Goal: Contribute content

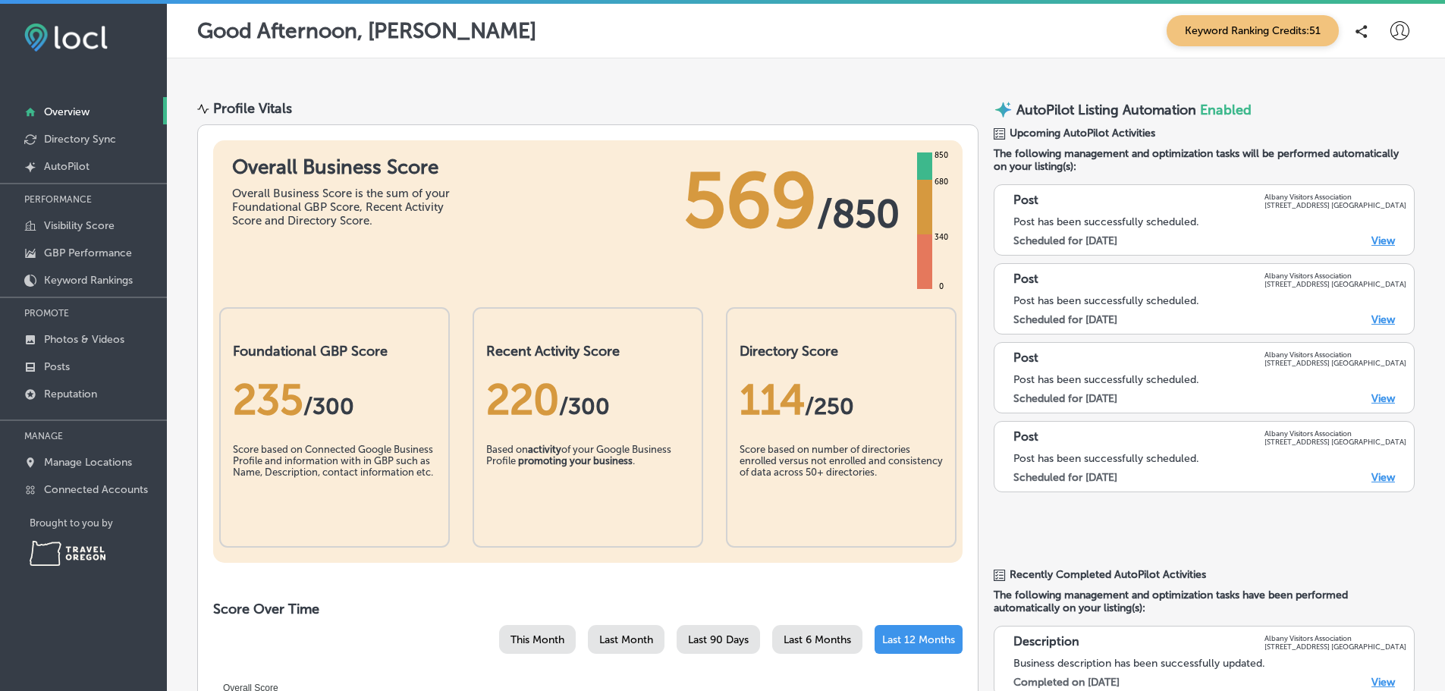
click at [1371, 247] on link "View" at bounding box center [1383, 240] width 24 height 13
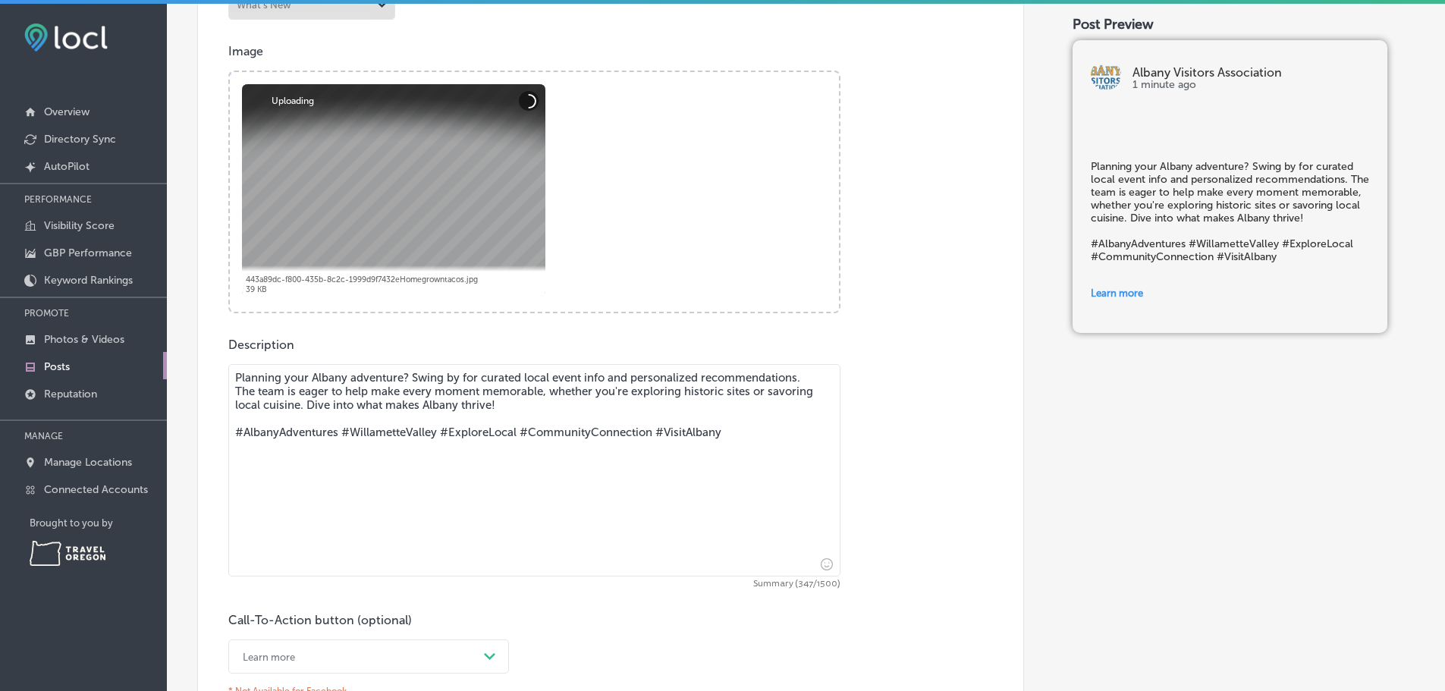
scroll to position [455, 0]
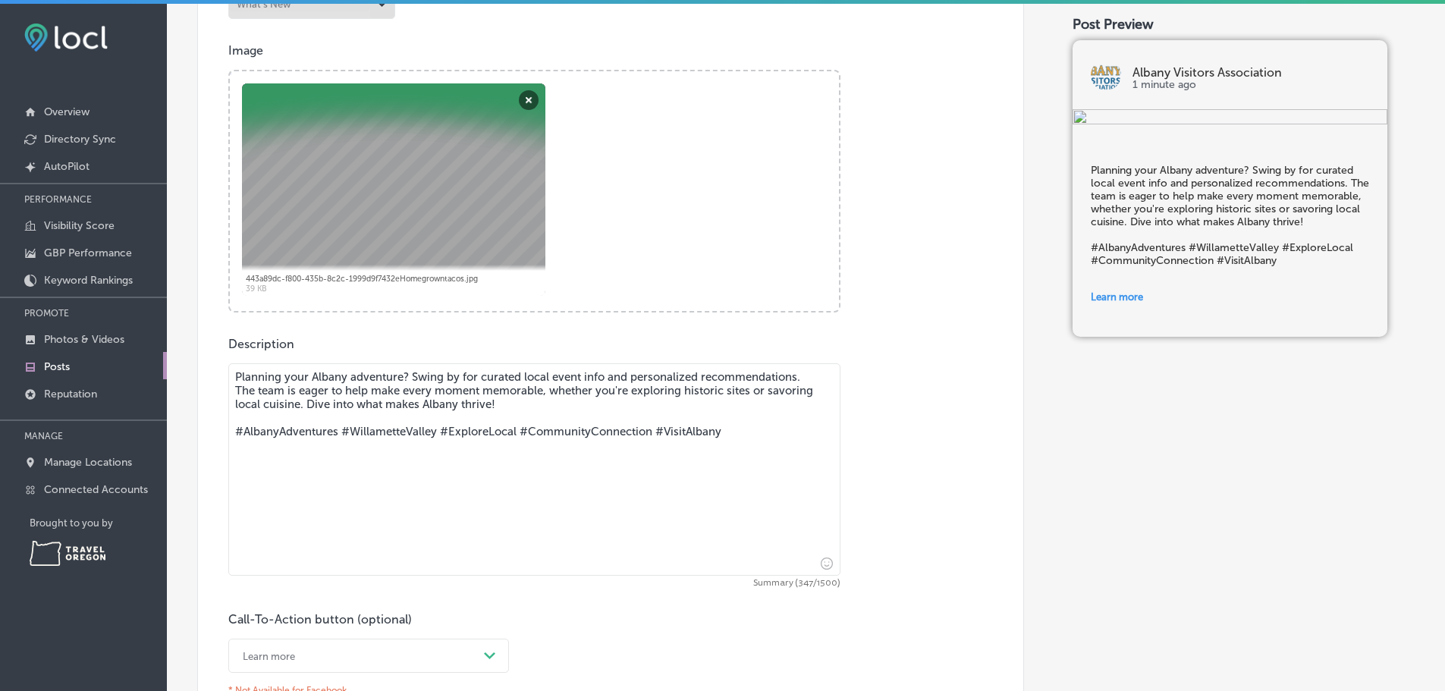
drag, startPoint x: 787, startPoint y: 450, endPoint x: 181, endPoint y: 473, distance: 607.2
click at [181, 473] on div "Back Published To * When publishing to Facebook, only the post image and descri…" at bounding box center [806, 293] width 1278 height 1380
click at [526, 481] on textarea "Planning your Albany adventure? Swing by for curated local event info and perso…" at bounding box center [534, 469] width 612 height 212
drag, startPoint x: 771, startPoint y: 455, endPoint x: 665, endPoint y: 461, distance: 106.4
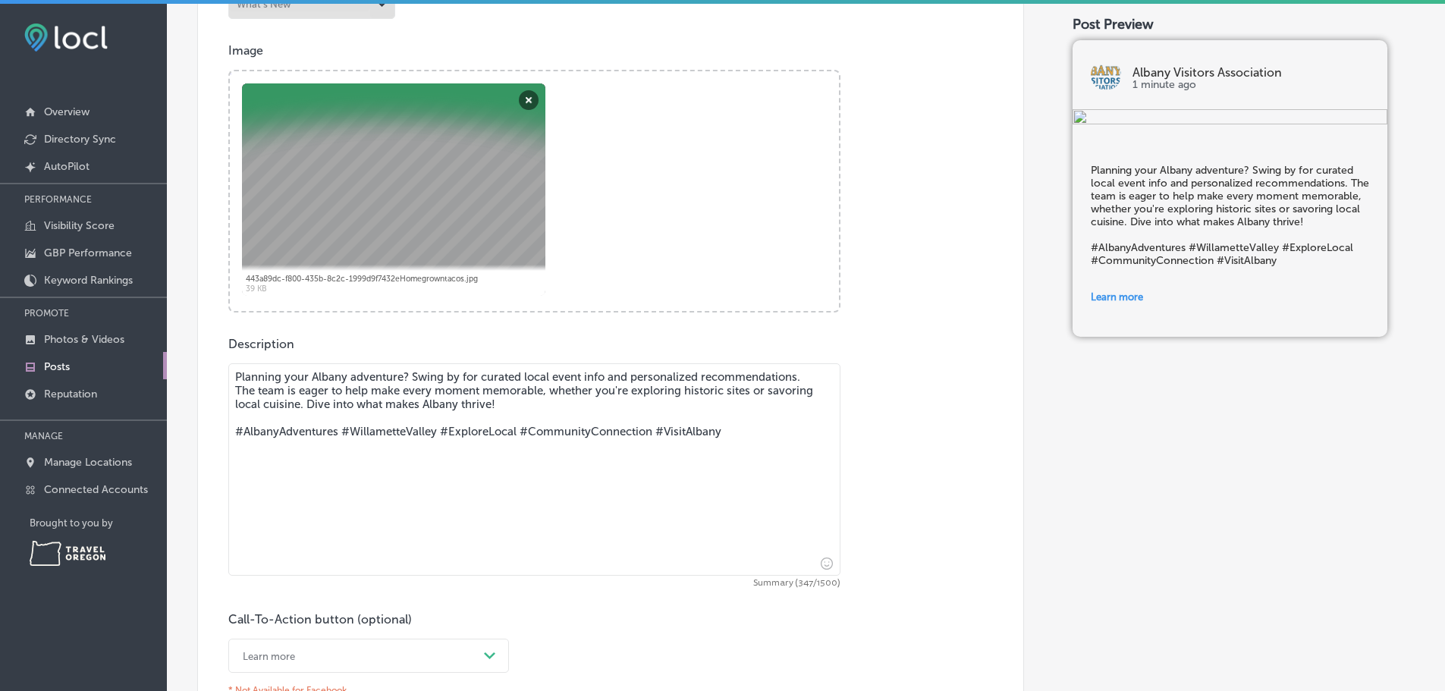
click at [661, 461] on textarea "Planning your Albany adventure? Swing by for curated local event info and perso…" at bounding box center [534, 469] width 612 height 212
drag, startPoint x: 786, startPoint y: 451, endPoint x: 715, endPoint y: 457, distance: 70.7
click at [715, 457] on textarea "Planning your Albany adventure? Swing by for curated local event info and perso…" at bounding box center [534, 469] width 612 height 212
click at [234, 455] on textarea "Planning your Albany adventure? Swing by for curated local event info and perso…" at bounding box center [534, 469] width 612 height 212
paste textarea "VisitAlbanyDiscoverYourStory #HiddenGemsOfAlbany #AlbanyOregon #MyAlbanyStory #…"
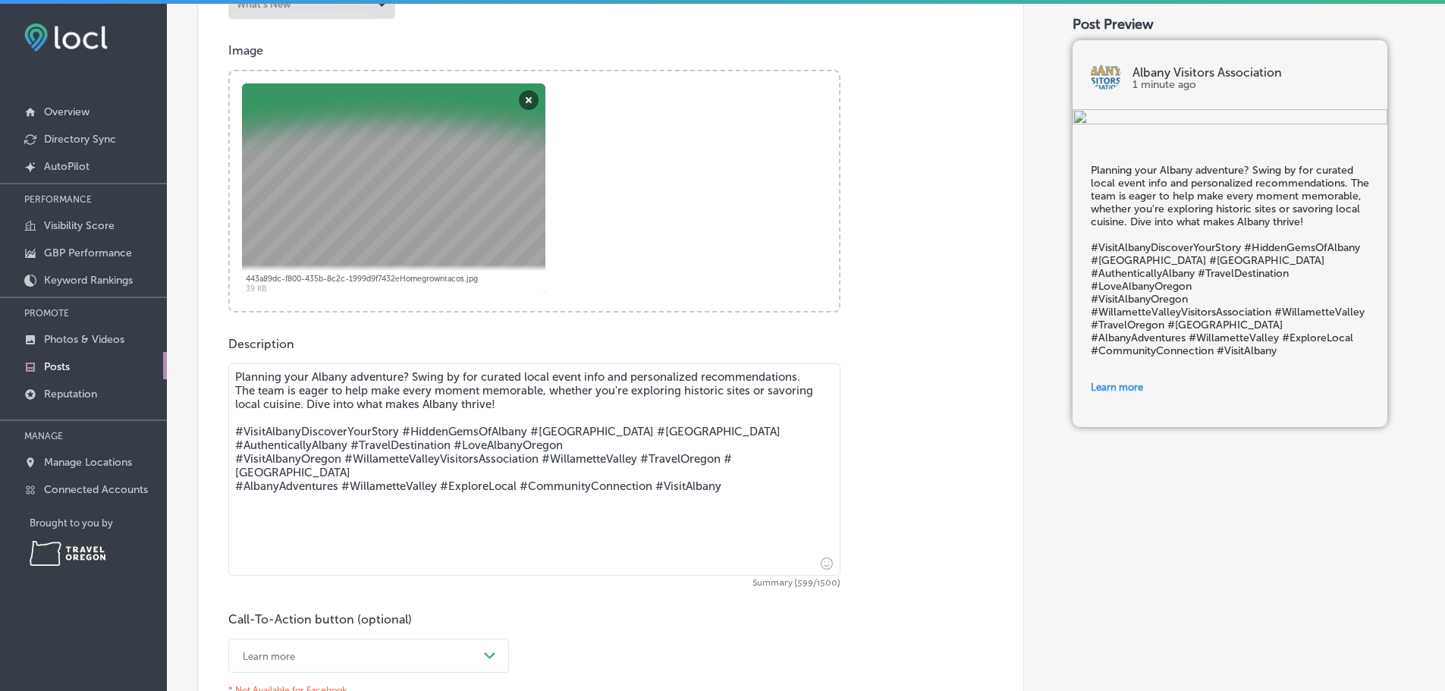
drag, startPoint x: 787, startPoint y: 513, endPoint x: 705, endPoint y: 511, distance: 81.9
click at [705, 511] on textarea "Planning your Albany adventure? Swing by for curated local event info and perso…" at bounding box center [534, 469] width 612 height 212
click at [743, 425] on textarea "Planning your Albany adventure? Swing by for curated local event info and perso…" at bounding box center [534, 469] width 612 height 212
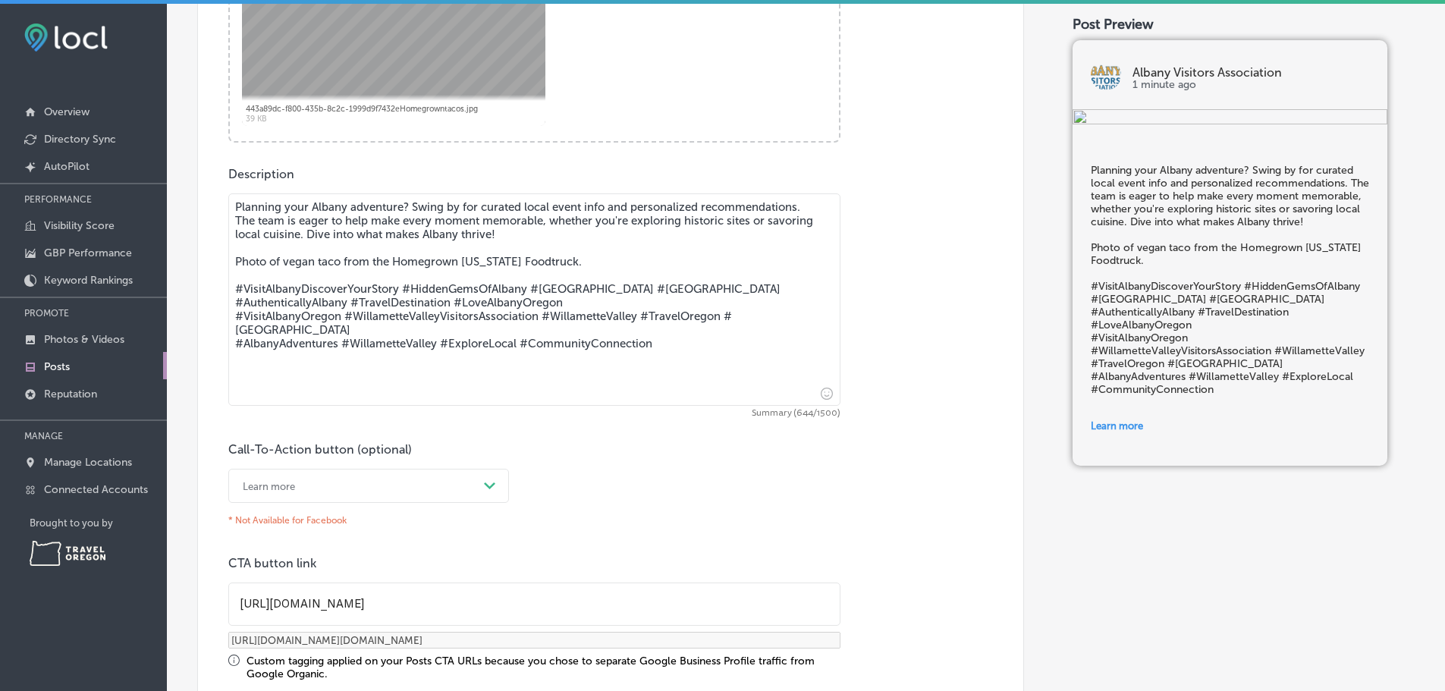
scroll to position [683, 0]
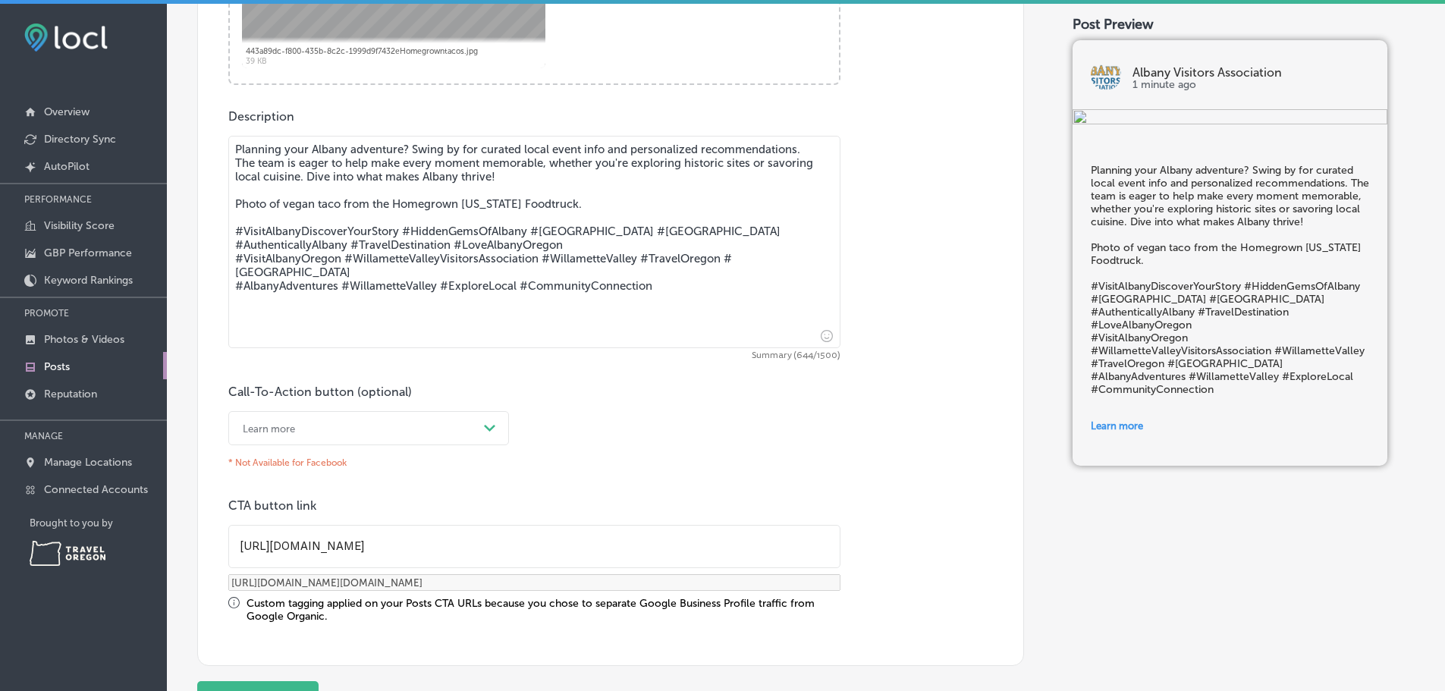
type textarea "Planning your Albany adventure? Swing by for curated local event info and perso…"
click at [489, 435] on div "Path Created with Sketch." at bounding box center [490, 428] width 12 height 12
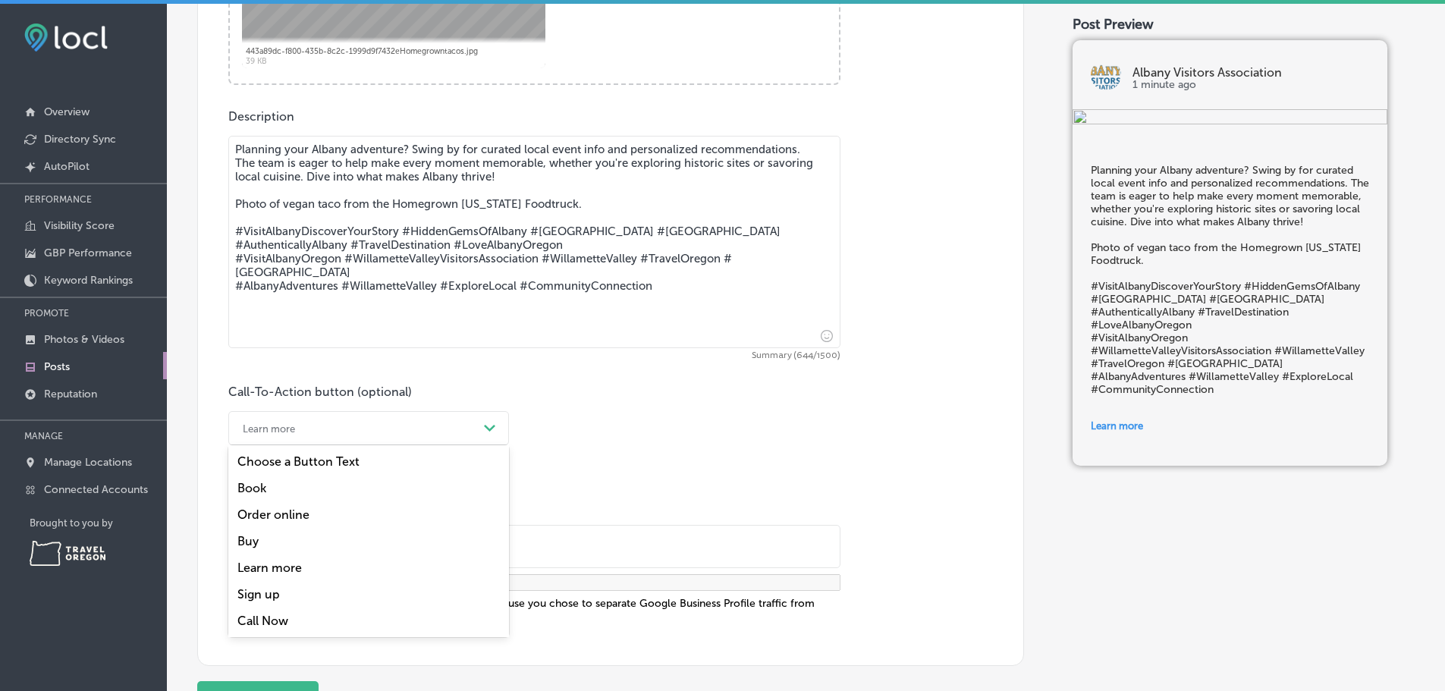
click at [287, 581] on div "Learn more" at bounding box center [368, 567] width 281 height 27
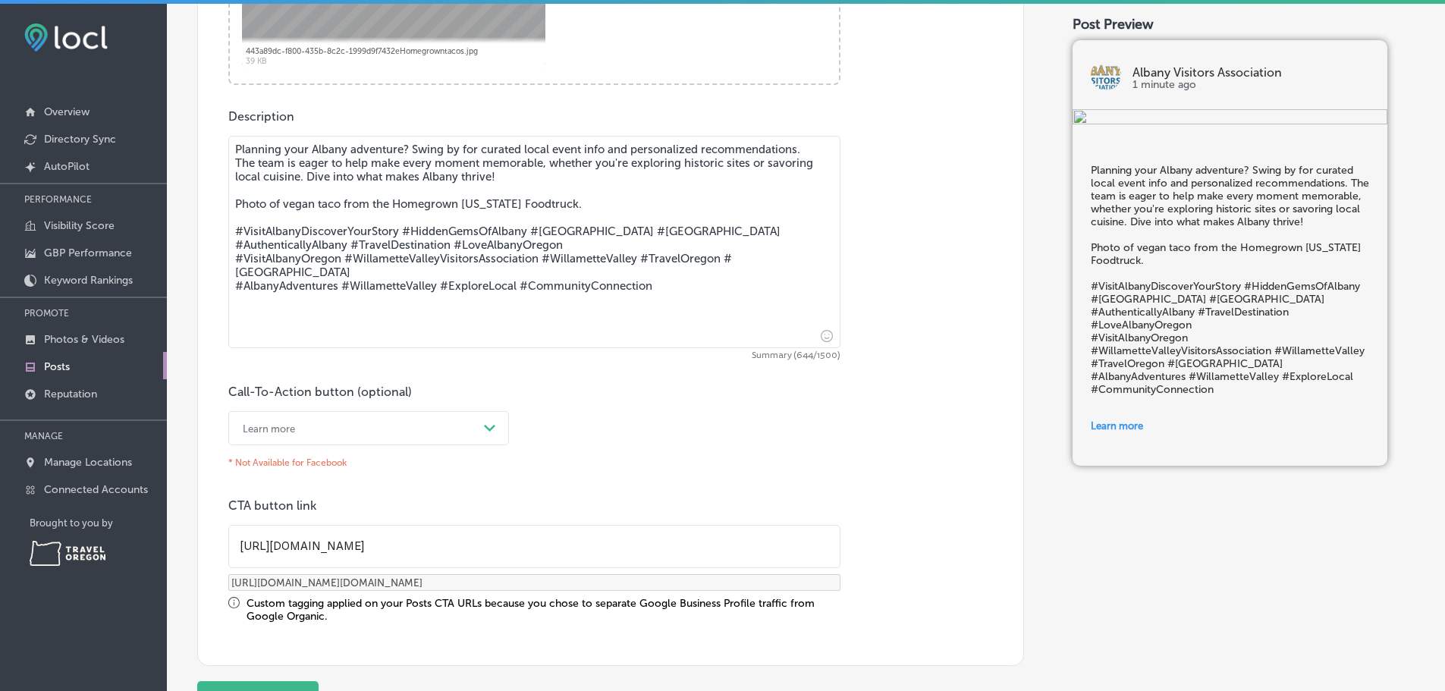
drag, startPoint x: 718, startPoint y: 124, endPoint x: 227, endPoint y: 156, distance: 492.6
click at [227, 156] on div "Post content Select location(s) This field is uneditable once its been posted t…" at bounding box center [610, 143] width 827 height 1046
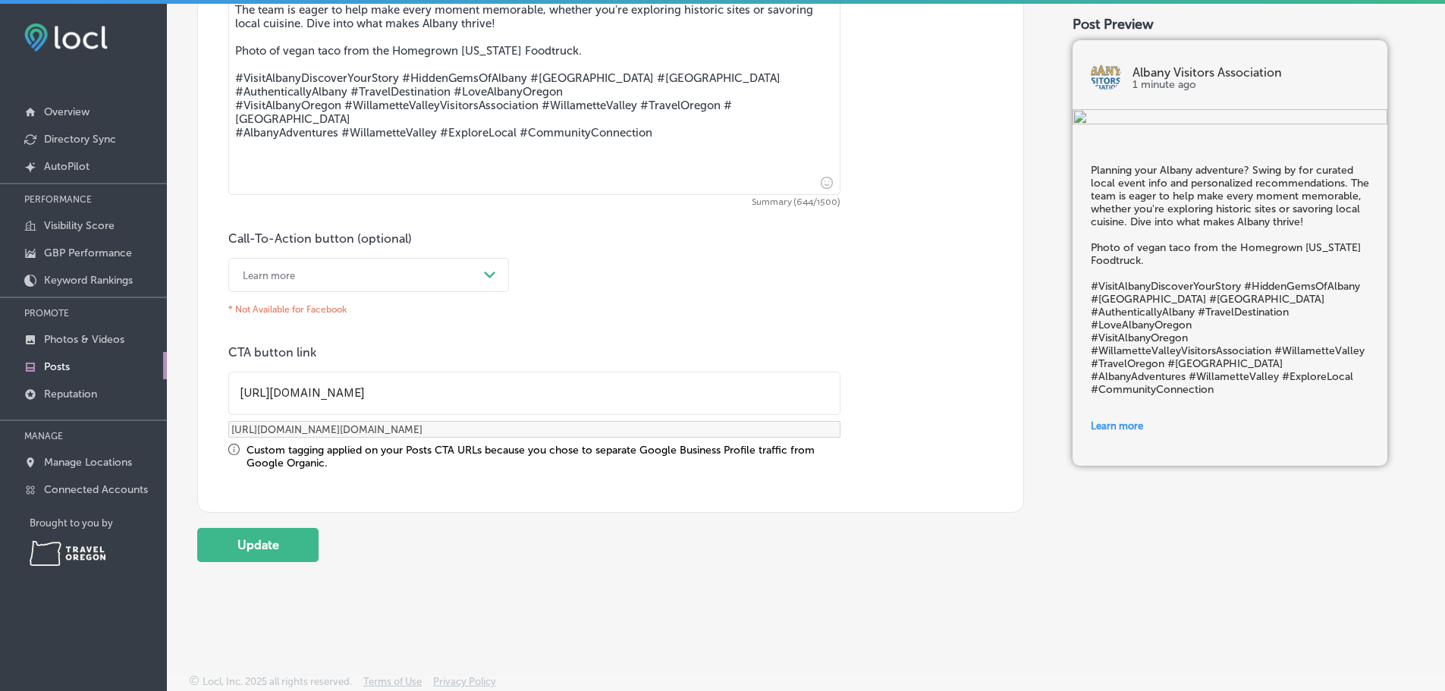
scroll to position [878, 0]
click at [275, 531] on button "Update" at bounding box center [257, 545] width 121 height 34
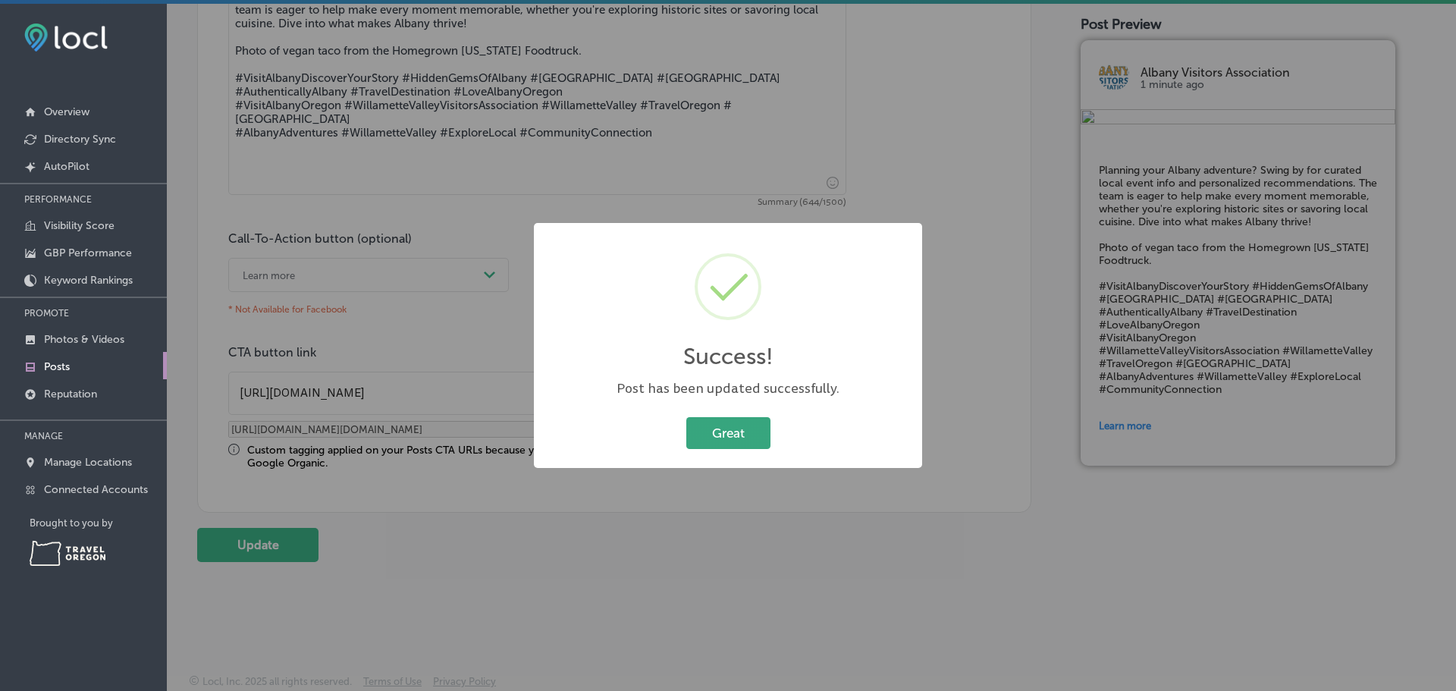
click at [743, 437] on button "Great" at bounding box center [728, 432] width 84 height 31
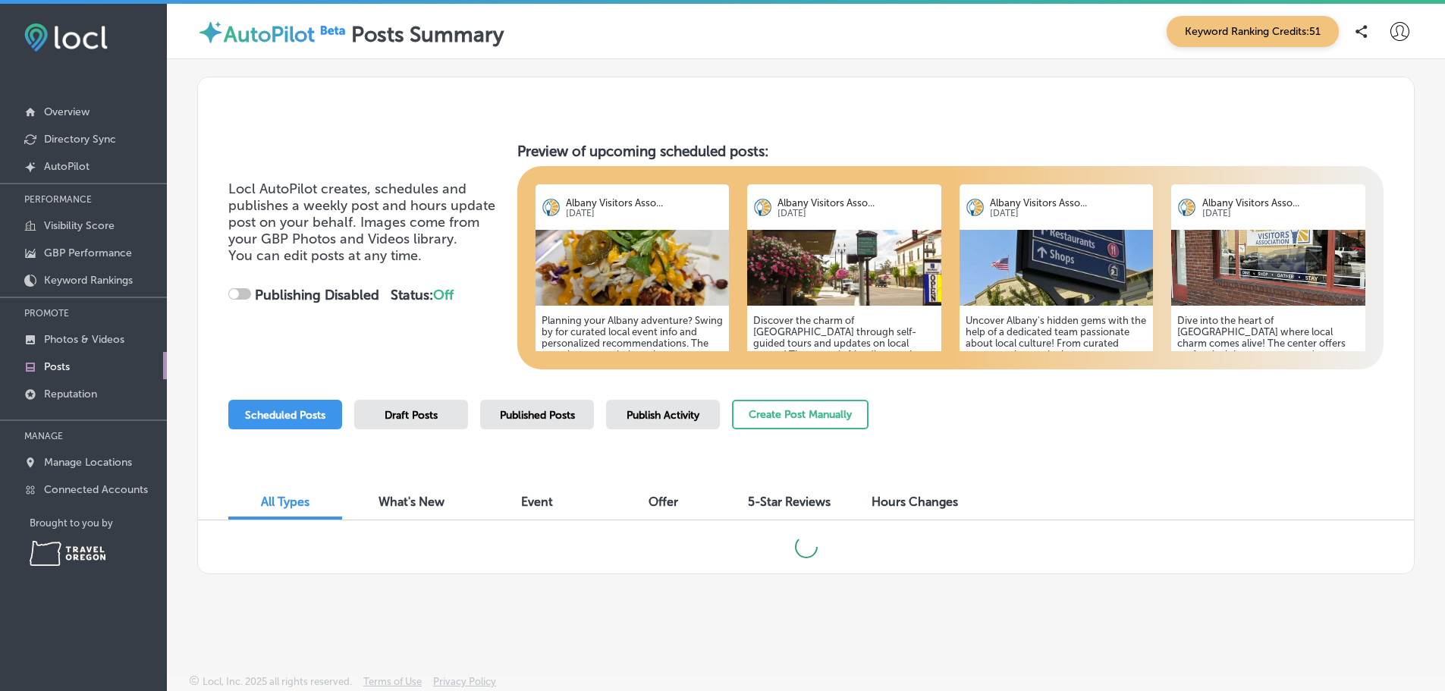
scroll to position [5, 0]
checkbox input "true"
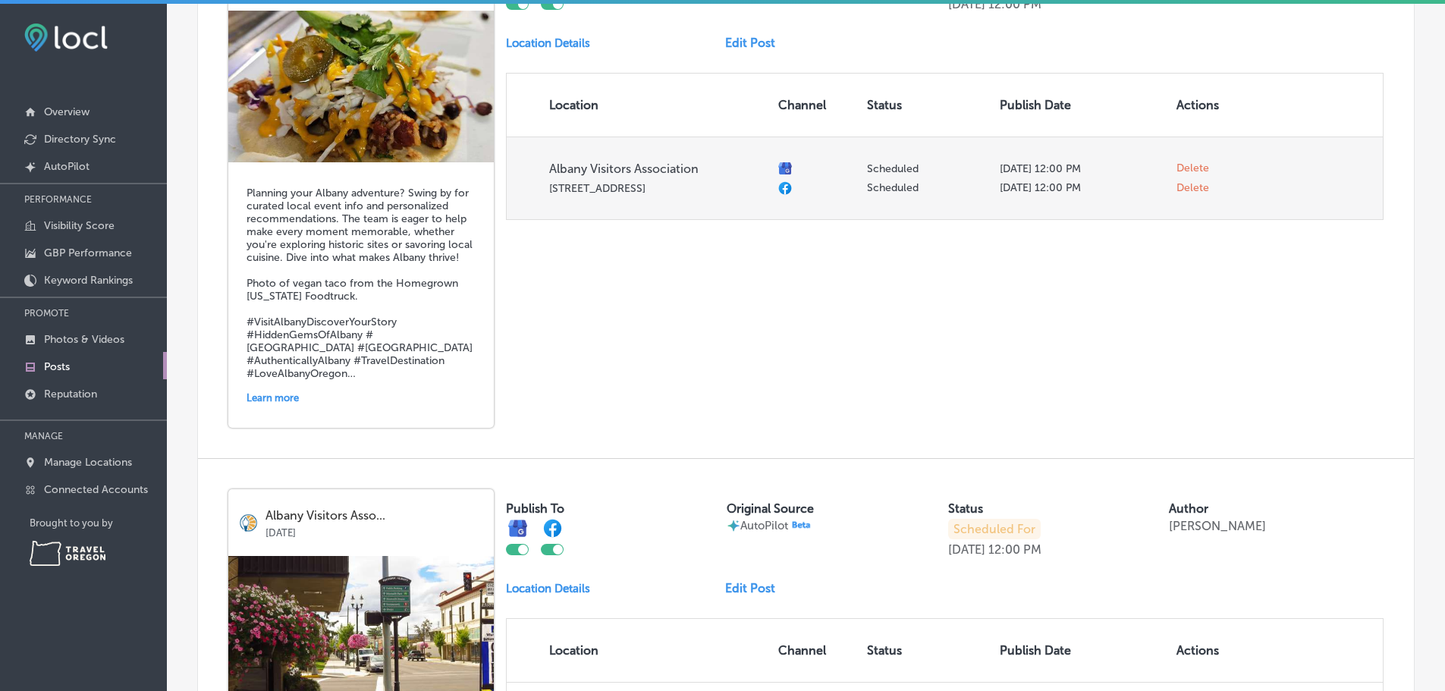
scroll to position [612, 0]
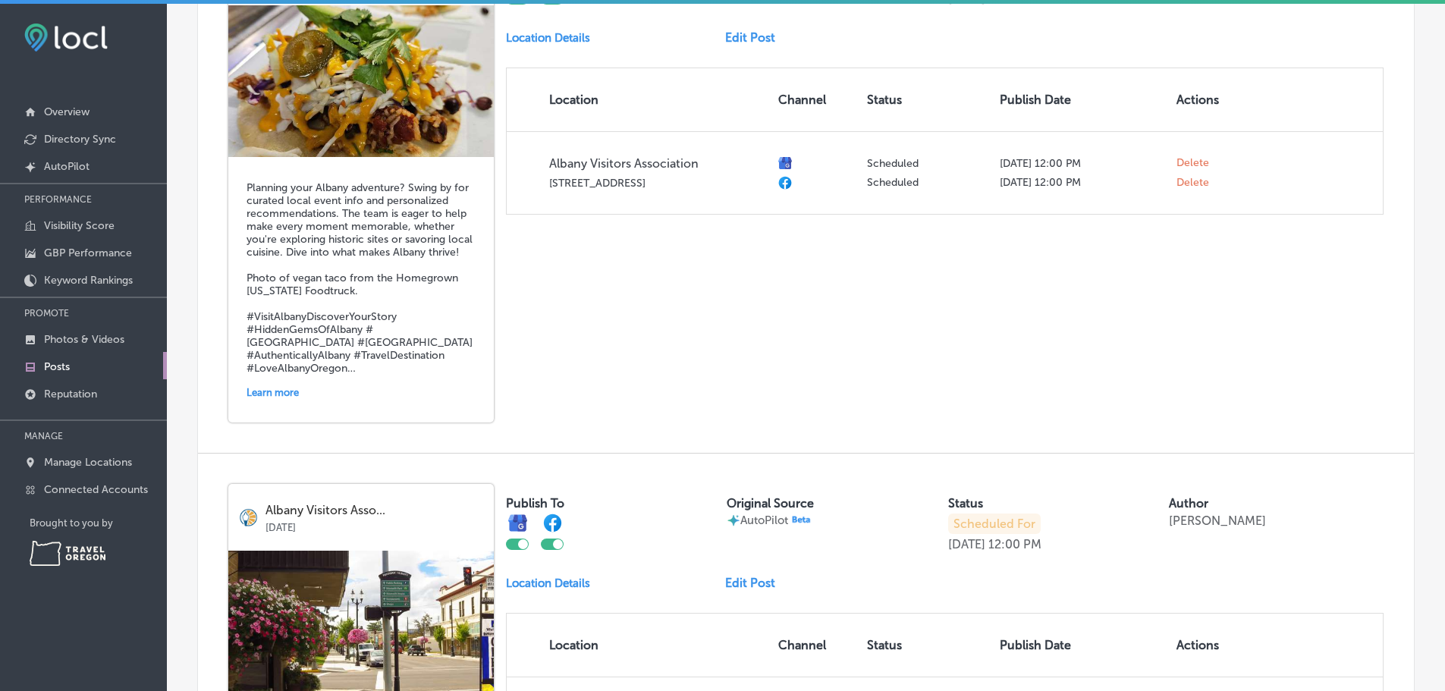
click at [766, 45] on link "Edit Post" at bounding box center [756, 37] width 62 height 14
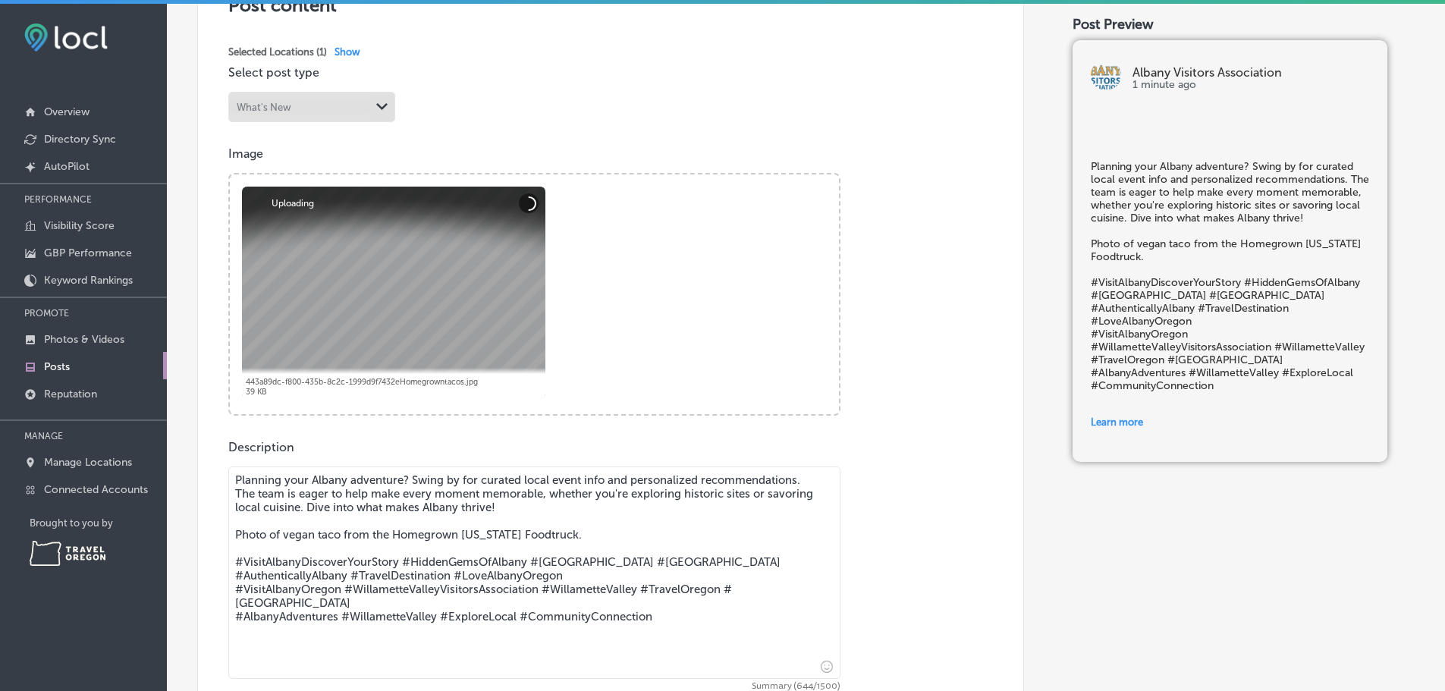
scroll to position [379, 0]
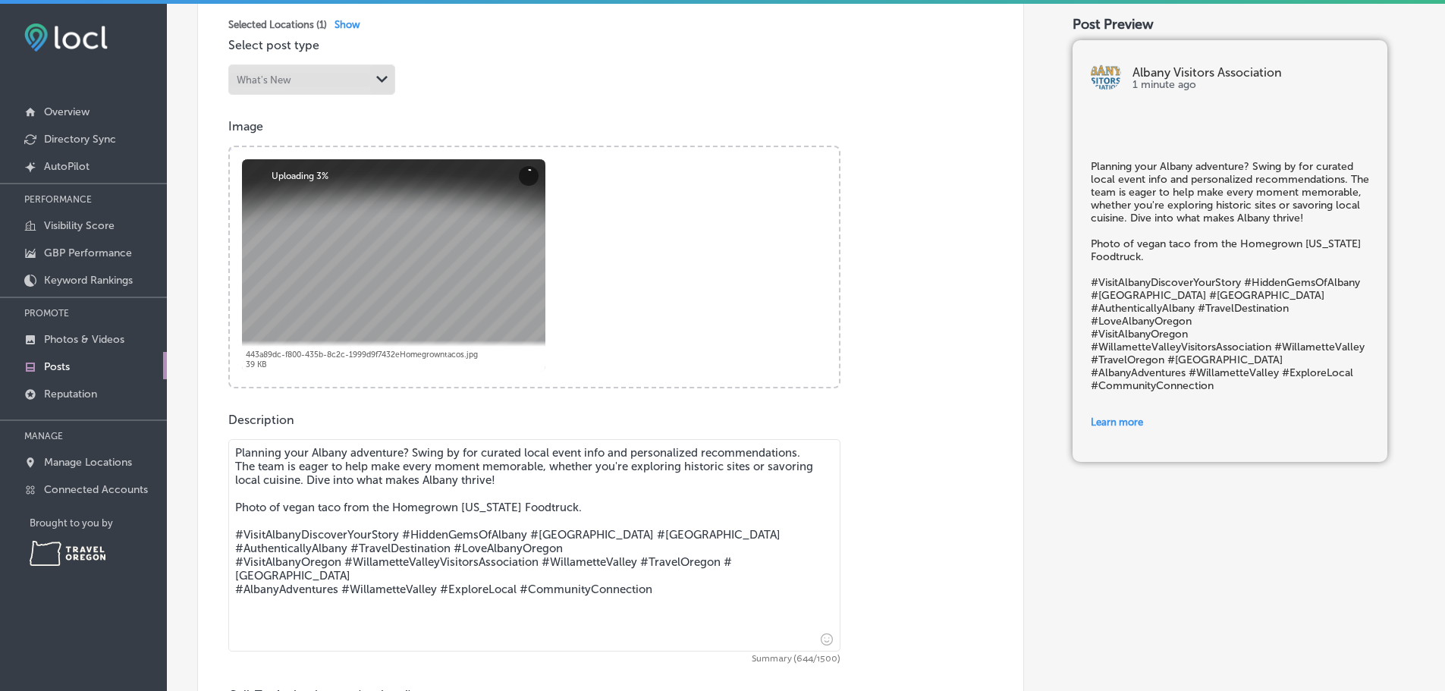
click at [236, 471] on textarea "Planning your Albany adventure? Swing by for curated local event info and perso…" at bounding box center [534, 545] width 612 height 212
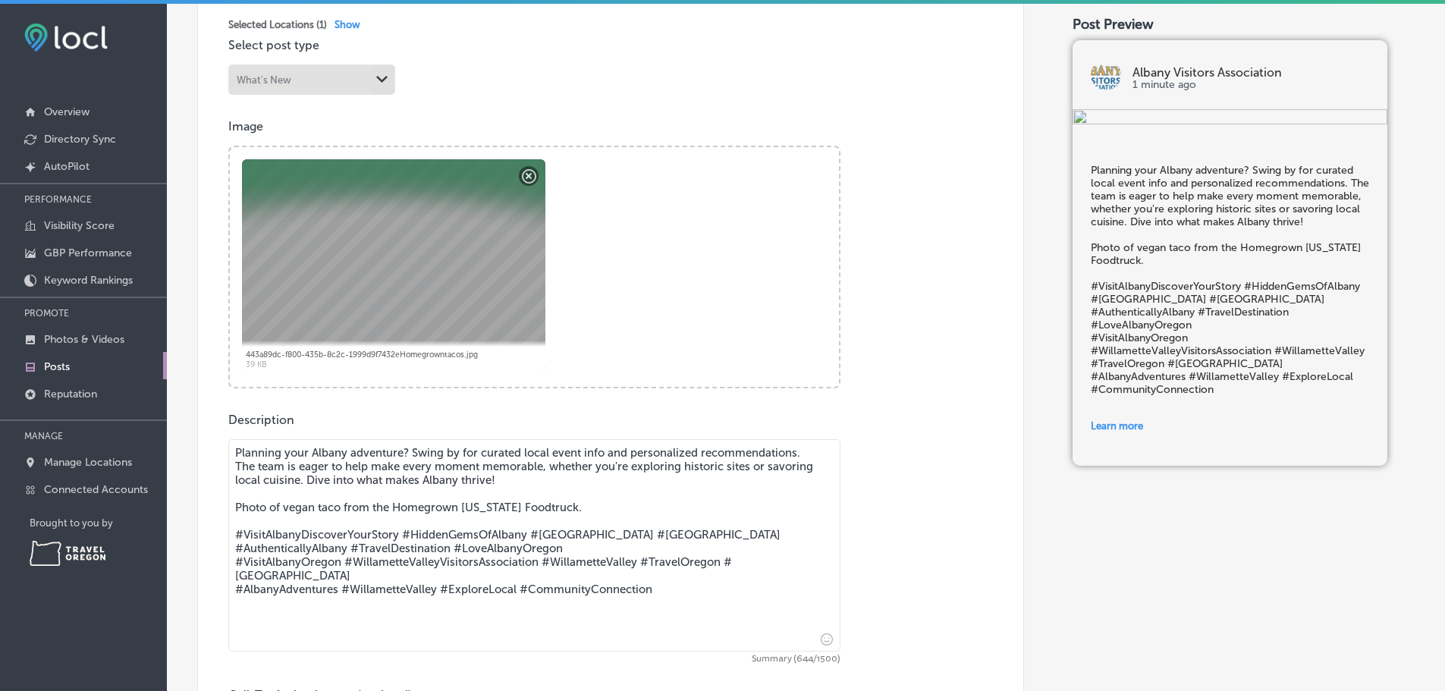
paste textarea "🌮 Taste, Tour, and Tell Your Story 🌮"
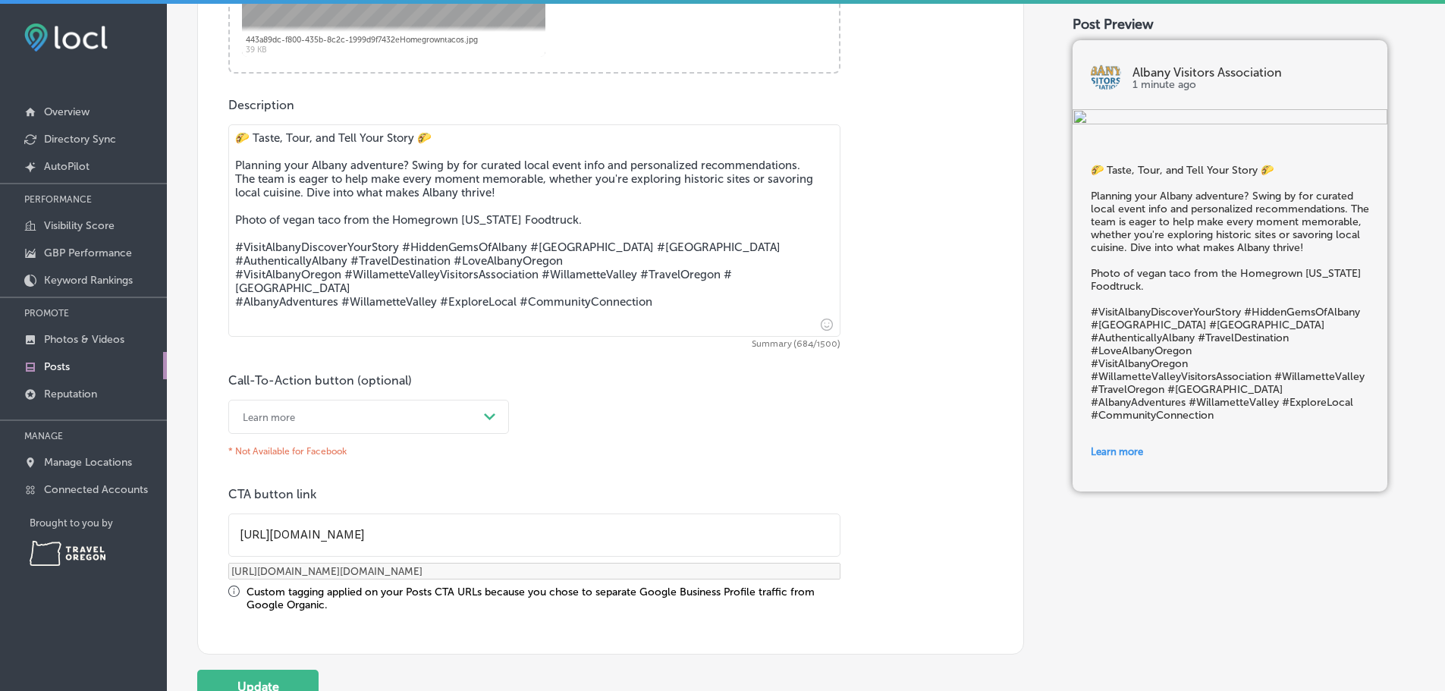
scroll to position [758, 0]
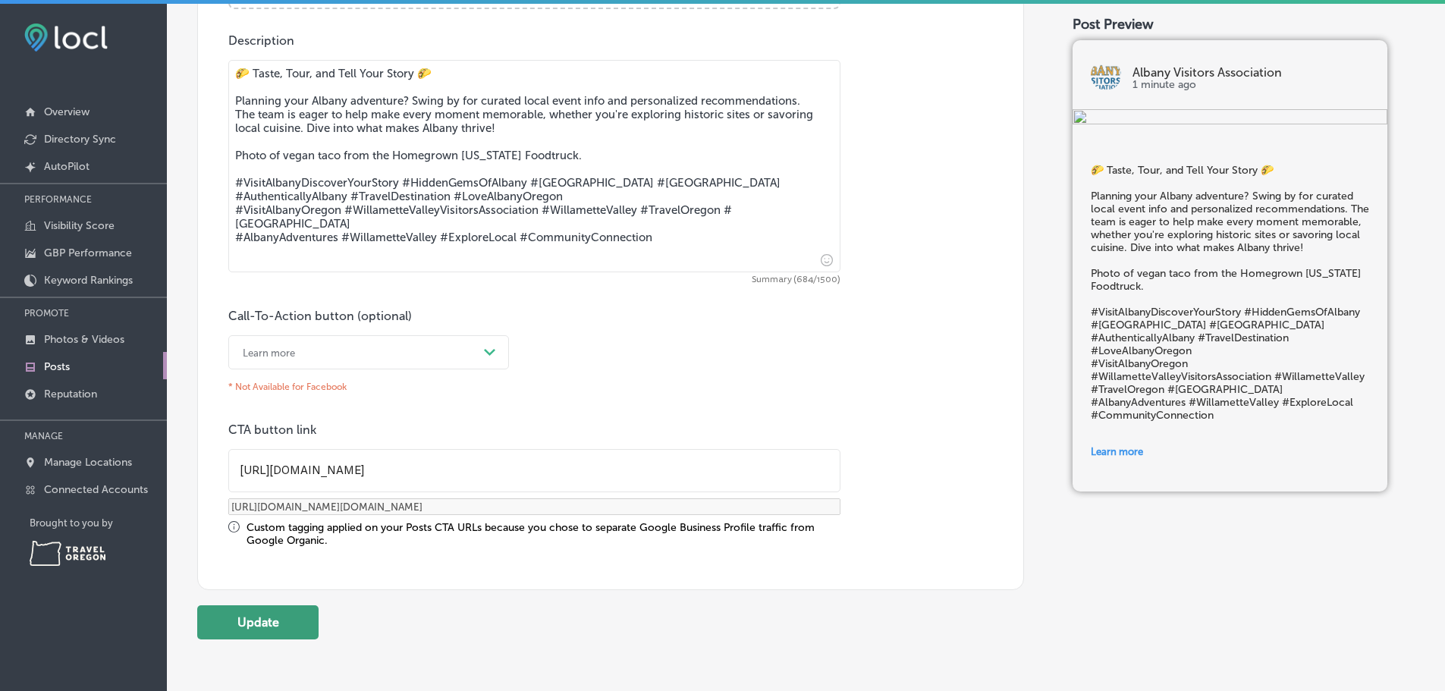
type textarea "🌮 Taste, Tour, and Tell Your Story 🌮 Planning your Albany adventure? Swing by f…"
click at [273, 639] on button "Update" at bounding box center [257, 622] width 121 height 34
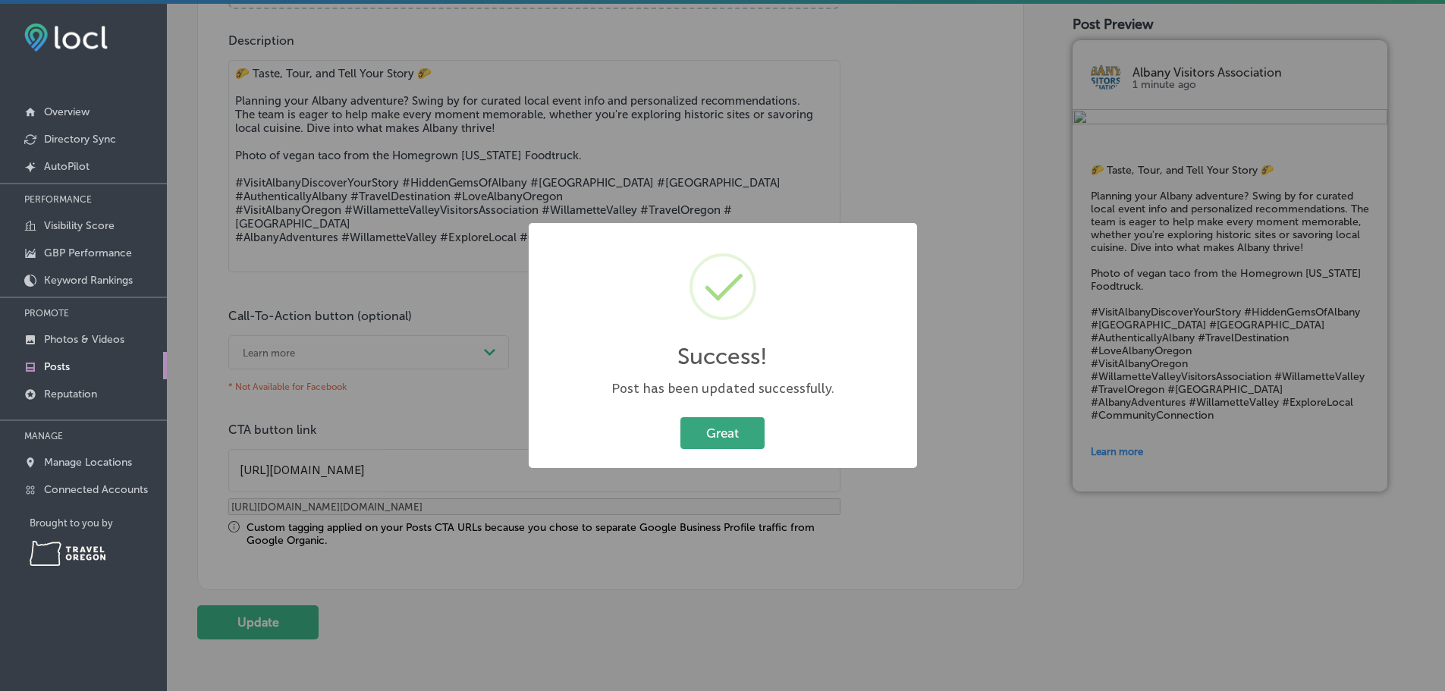
click at [705, 444] on button "Great" at bounding box center [722, 432] width 84 height 31
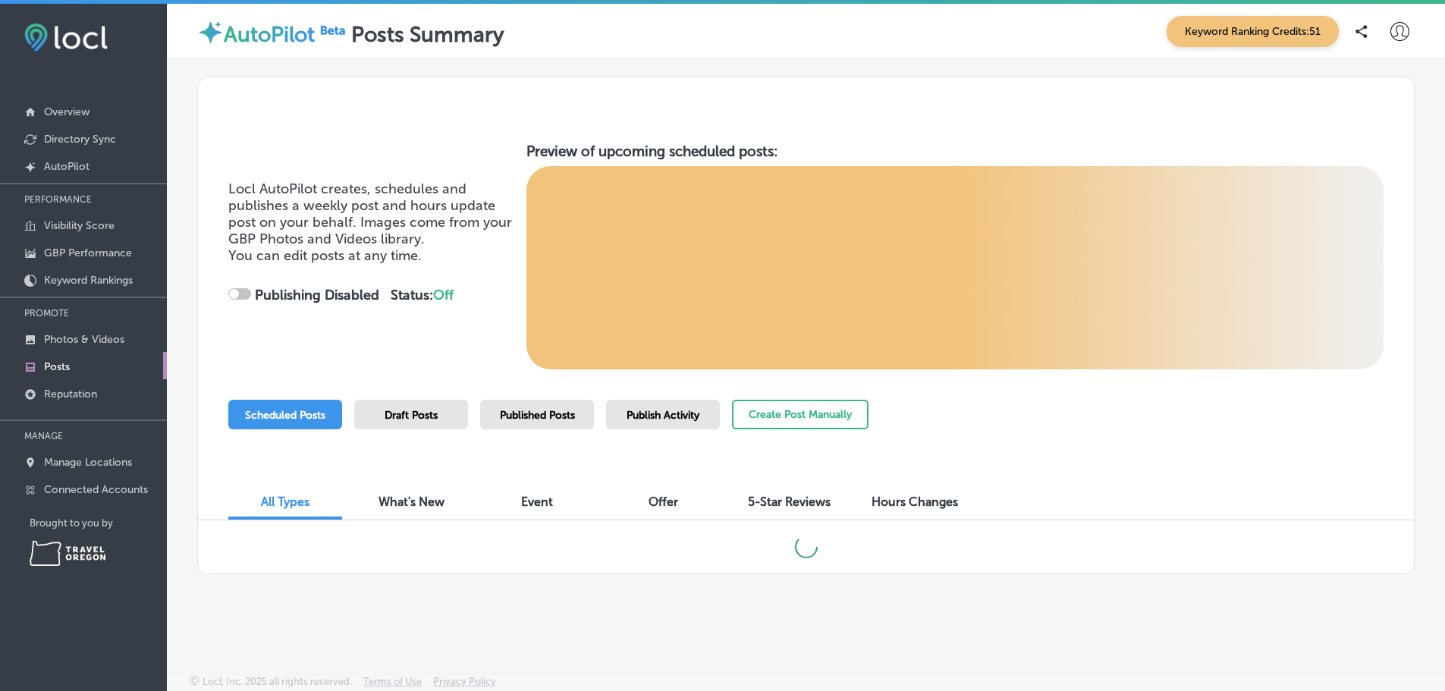
checkbox input "true"
